Goal: Task Accomplishment & Management: Use online tool/utility

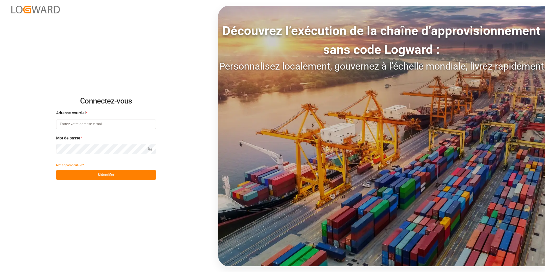
type input "[PERSON_NAME][EMAIL_ADDRESS][PERSON_NAME][DOMAIN_NAME]"
click at [82, 169] on button "Mot de passe oublié ?" at bounding box center [70, 165] width 28 height 10
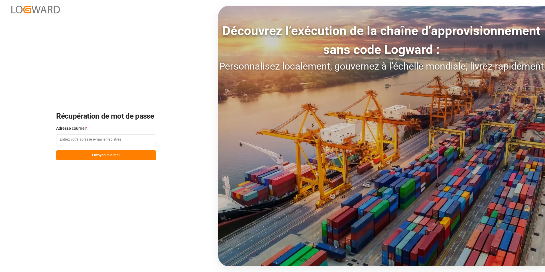
click at [133, 137] on input at bounding box center [106, 139] width 100 height 10
drag, startPoint x: 201, startPoint y: 131, endPoint x: 239, endPoint y: 71, distance: 70.9
click at [201, 131] on div "Récupération de mot de passe Adresse courriel * Envoyer un e-mail Découvrez l’e…" at bounding box center [272, 136] width 545 height 272
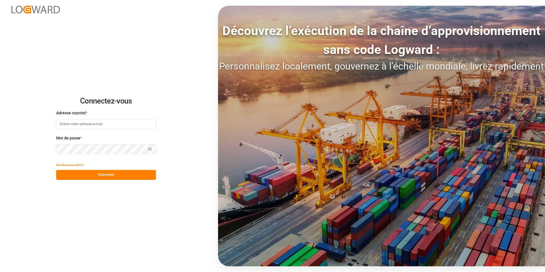
type input "[PERSON_NAME][EMAIL_ADDRESS][PERSON_NAME][DOMAIN_NAME]"
click at [133, 171] on button "S'identifier" at bounding box center [106, 175] width 100 height 10
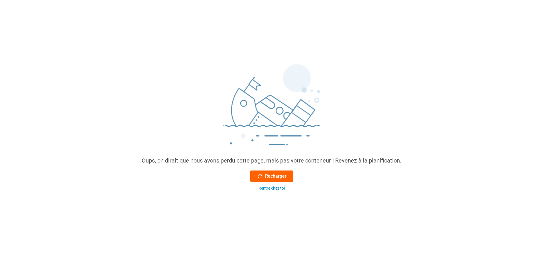
click at [263, 180] on button "Recharger" at bounding box center [271, 175] width 43 height 11
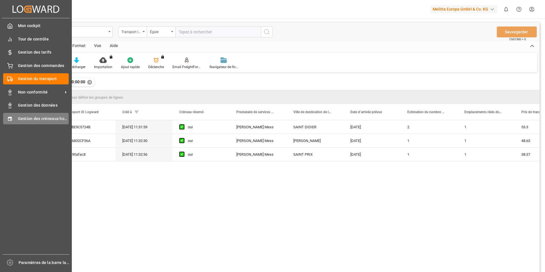
click at [15, 118] on div "Gestion des créneaux horaires Gestion des créneaux horaires" at bounding box center [36, 118] width 66 height 11
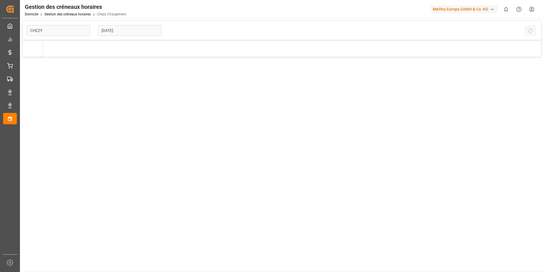
type input "Chezy Loading"
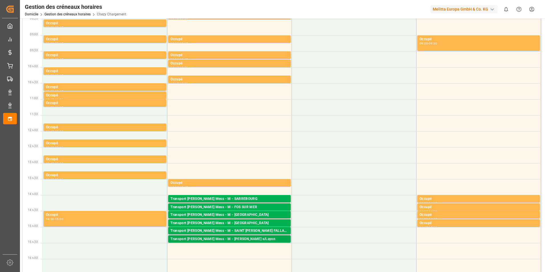
scroll to position [85, 0]
